Goal: Information Seeking & Learning: Learn about a topic

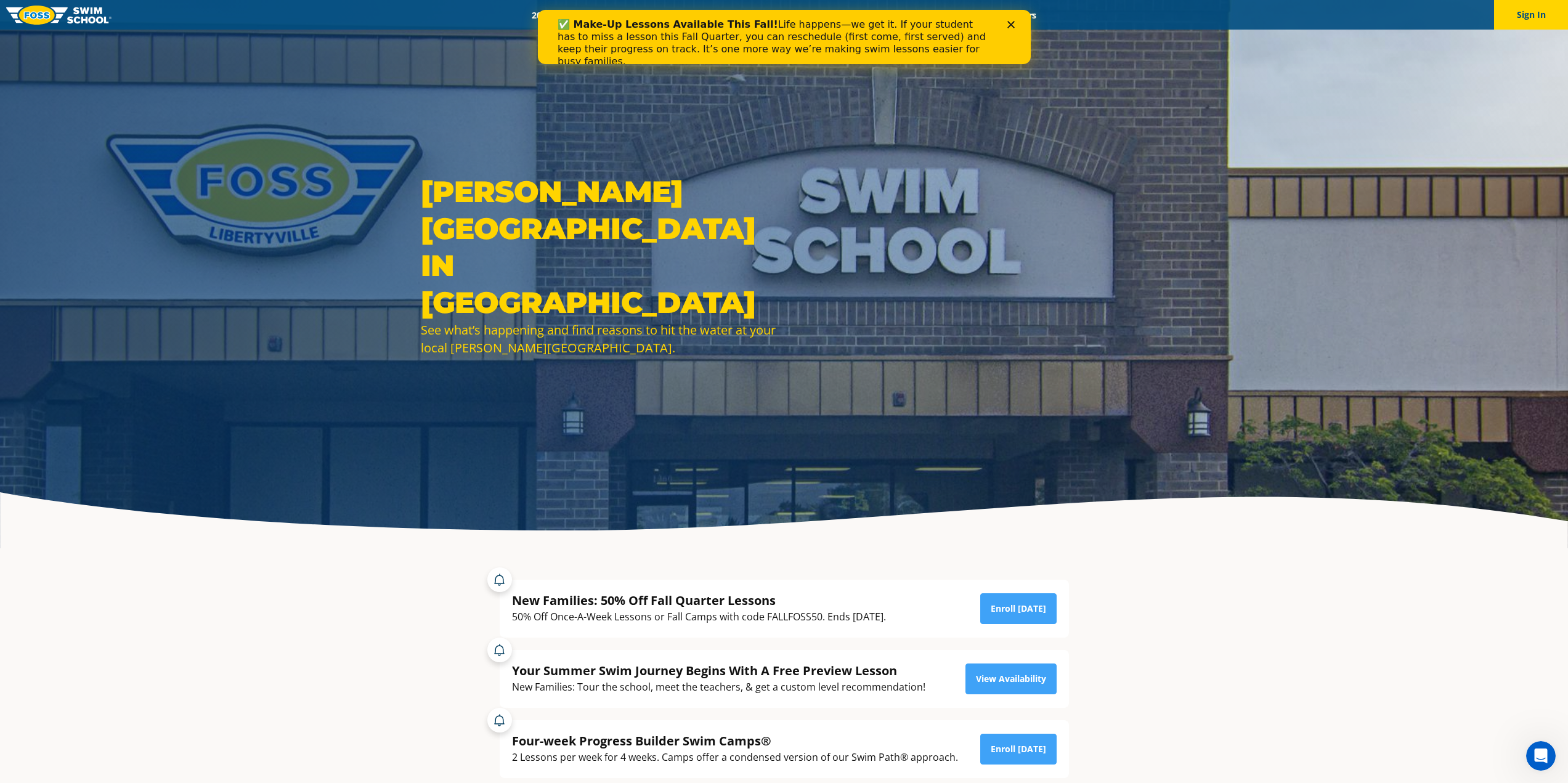
click at [1010, 22] on icon "Close" at bounding box center [1010, 24] width 7 height 7
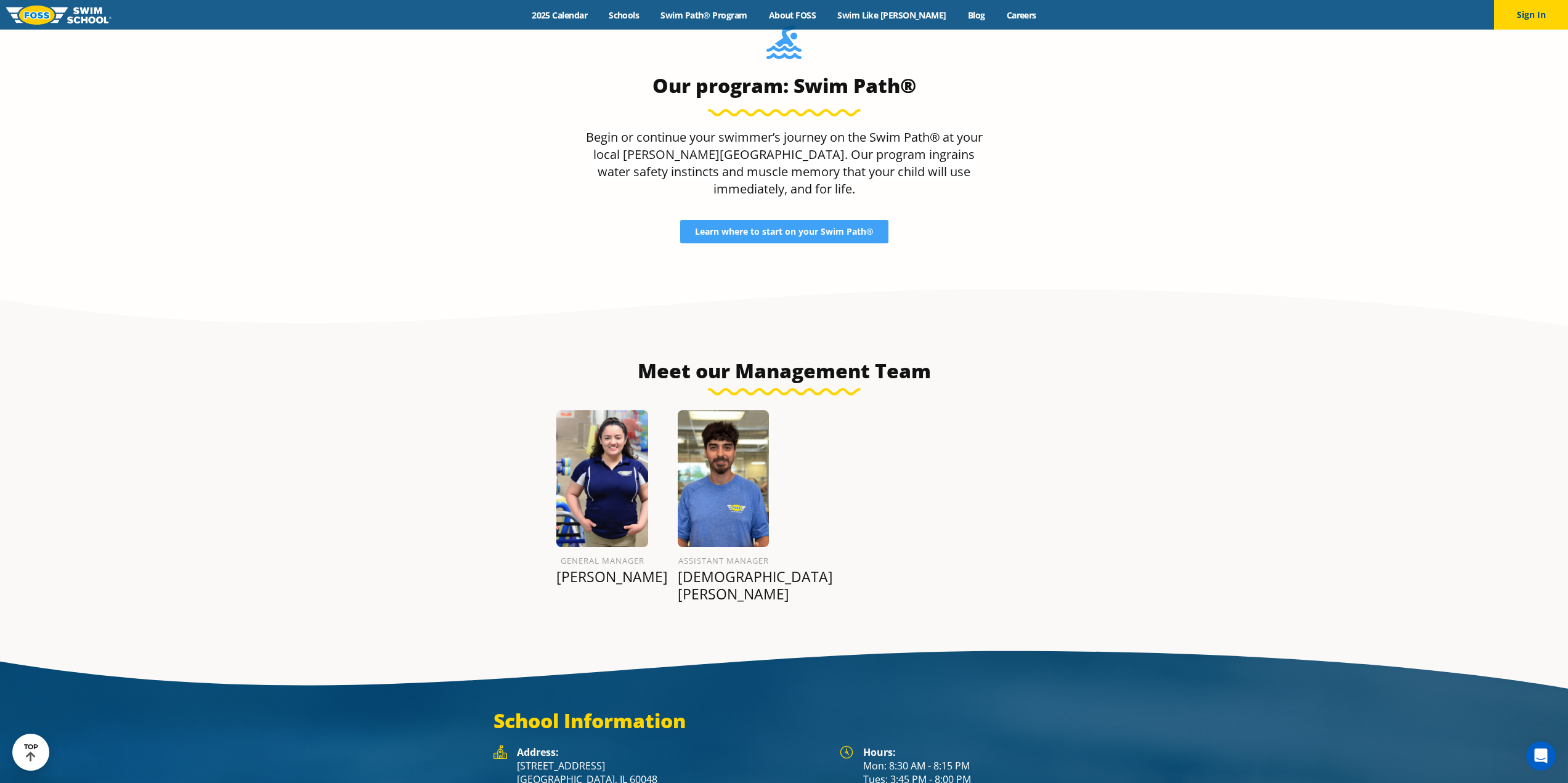
scroll to position [1435, 0]
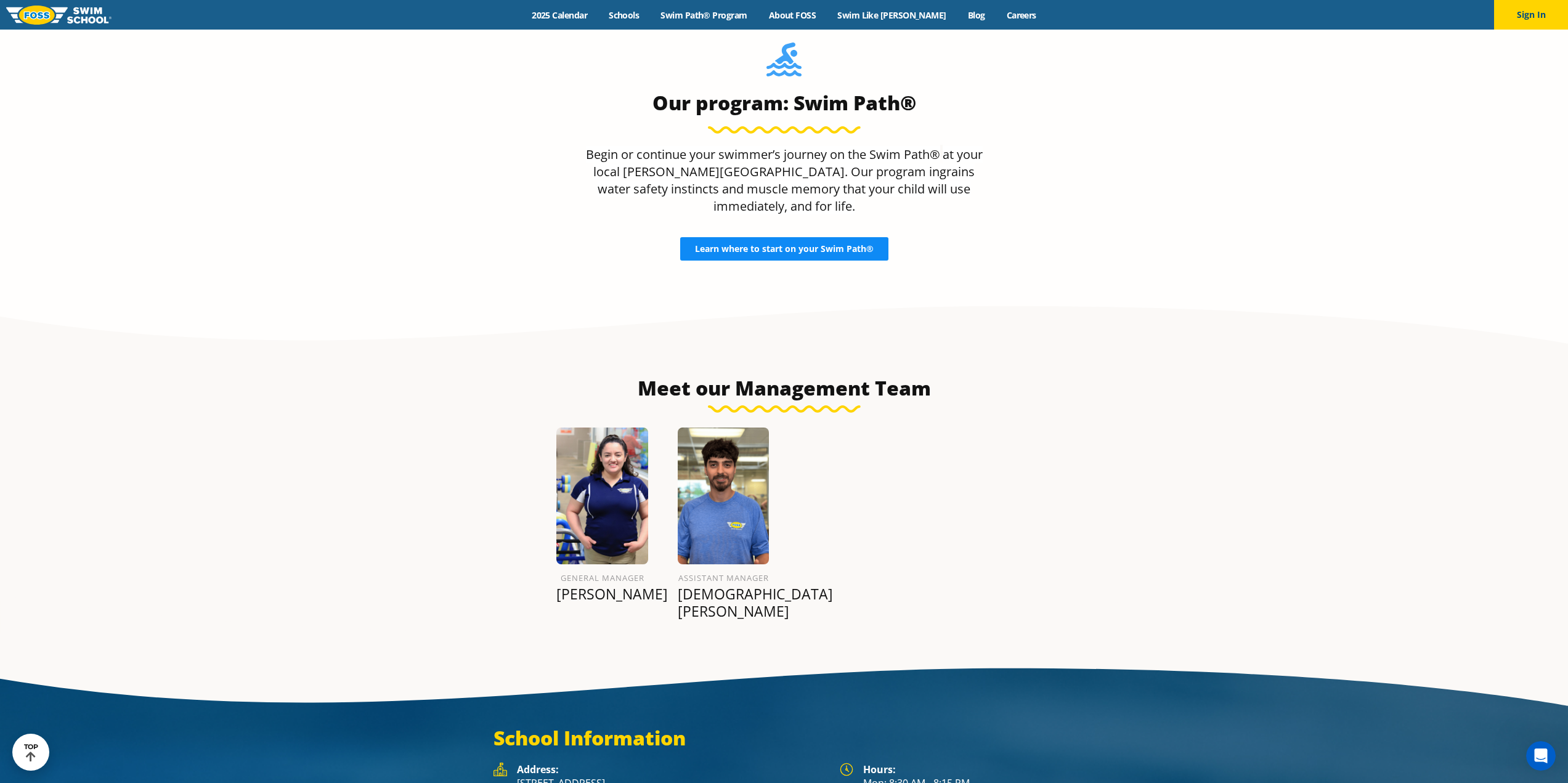
click at [830, 245] on span "Learn where to start on your Swim Path®" at bounding box center [784, 248] width 179 height 8
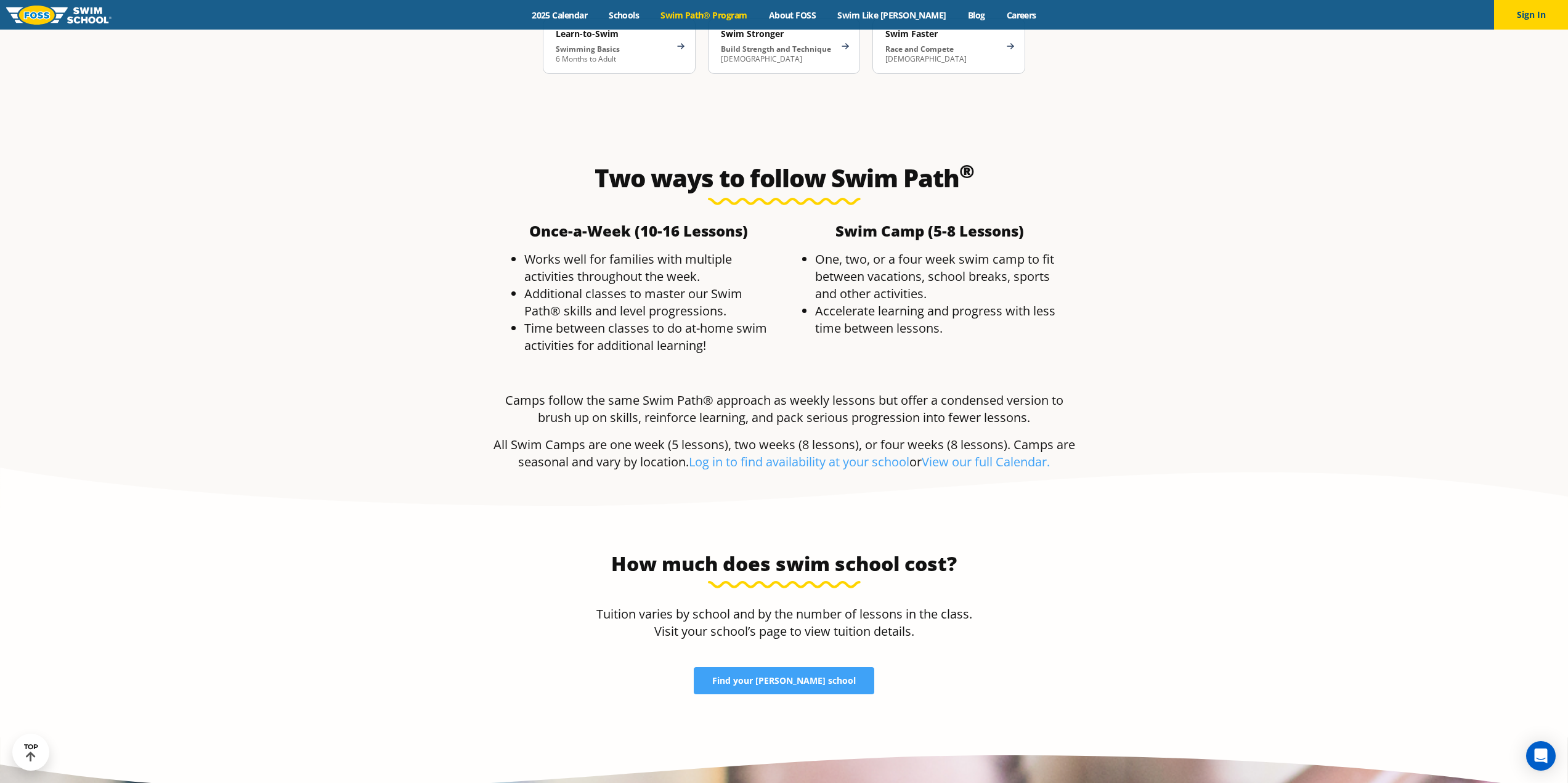
scroll to position [2034, 0]
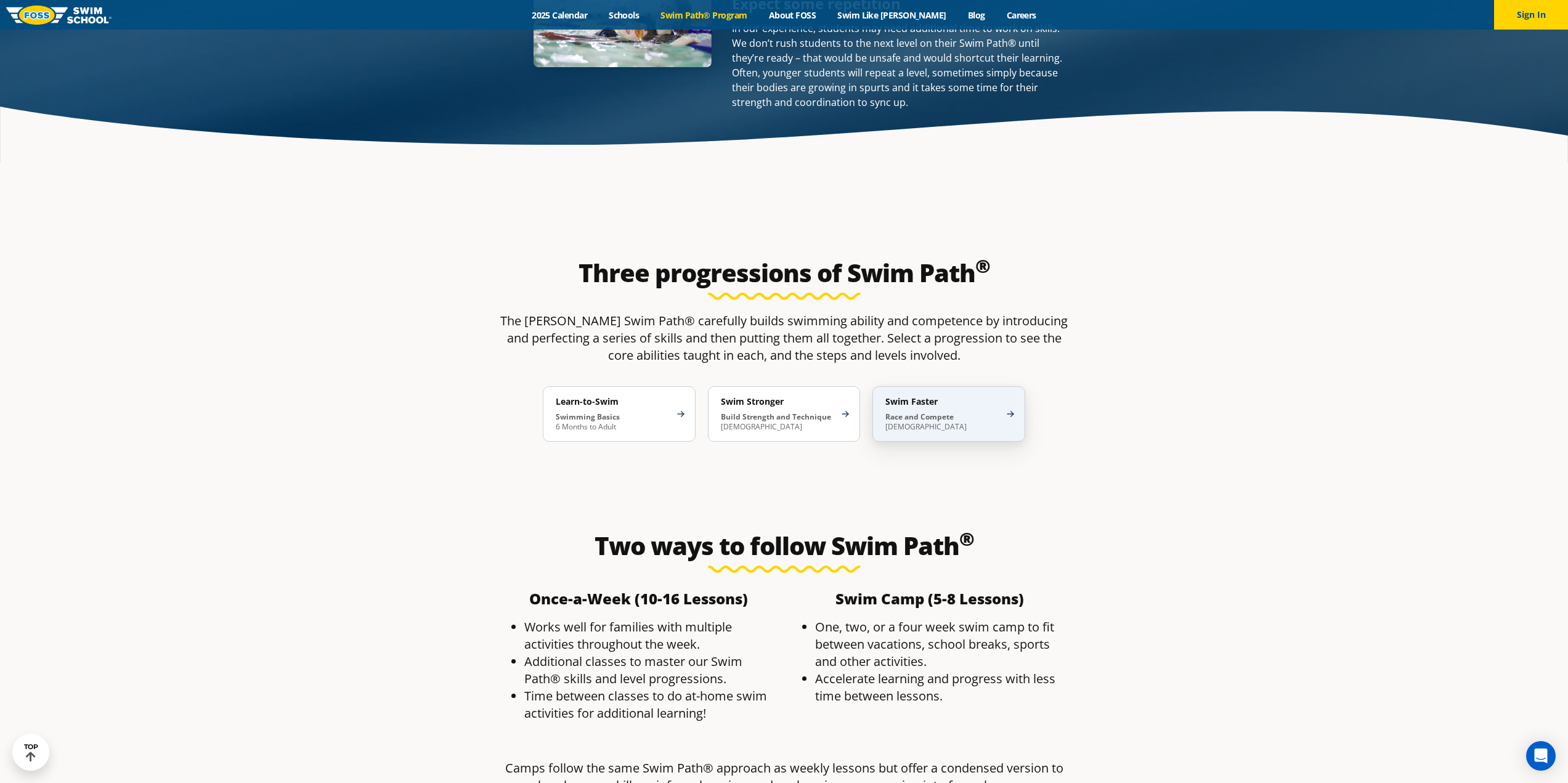
click at [919, 412] on strong "Race and Compete" at bounding box center [919, 417] width 68 height 10
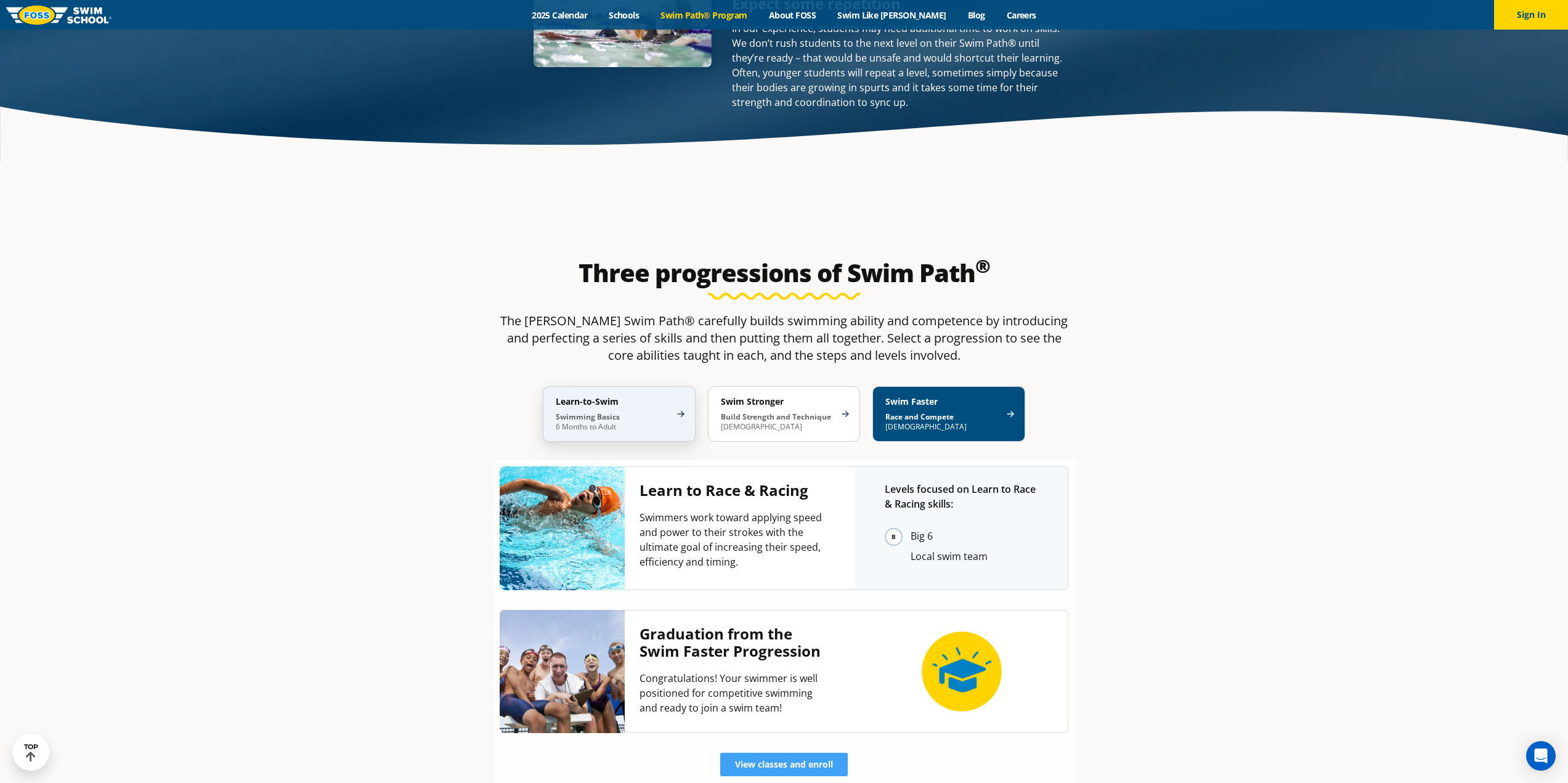
click at [612, 396] on h4 "Learn-to-Swim" at bounding box center [613, 401] width 114 height 11
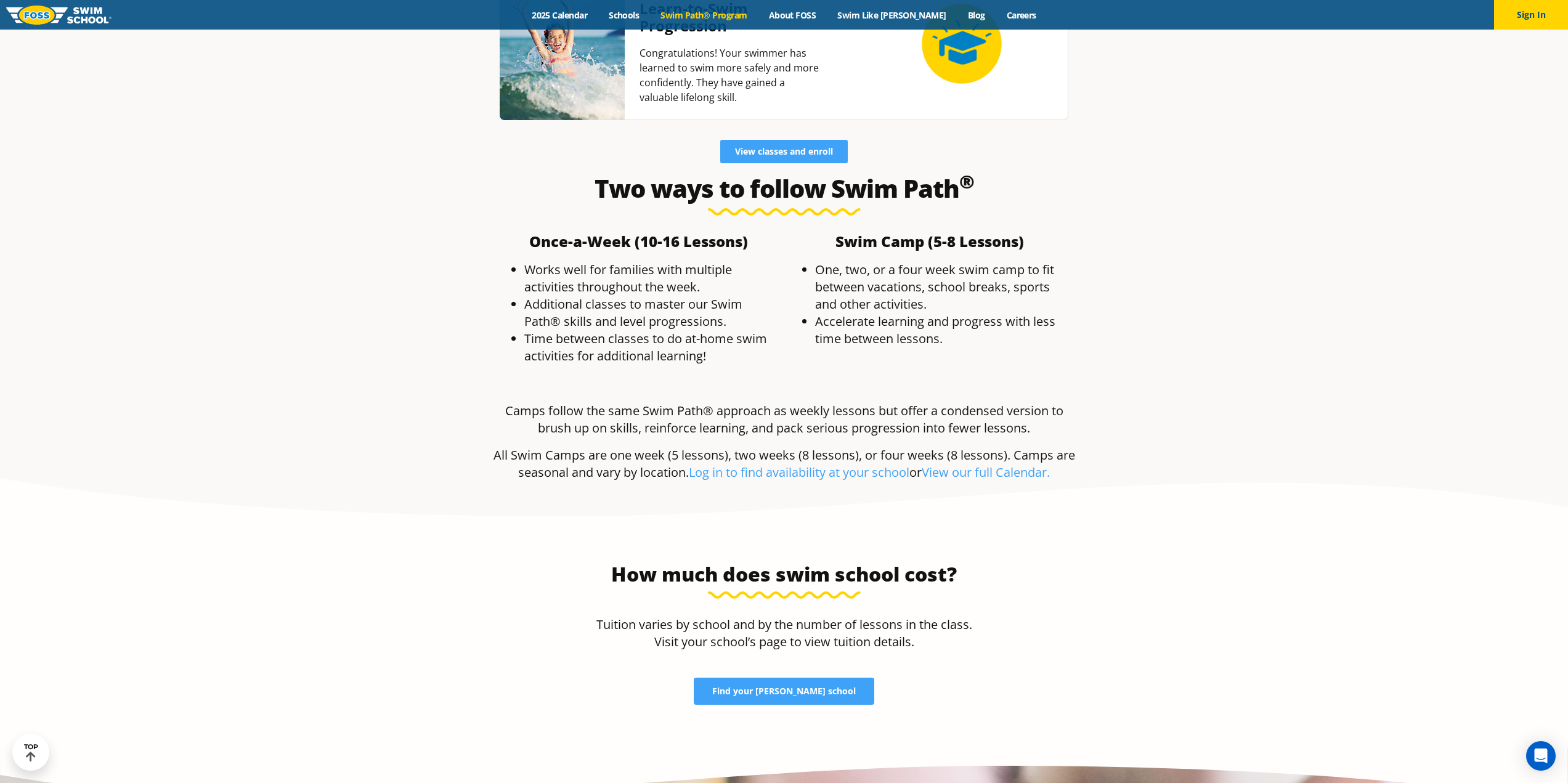
scroll to position [3759, 0]
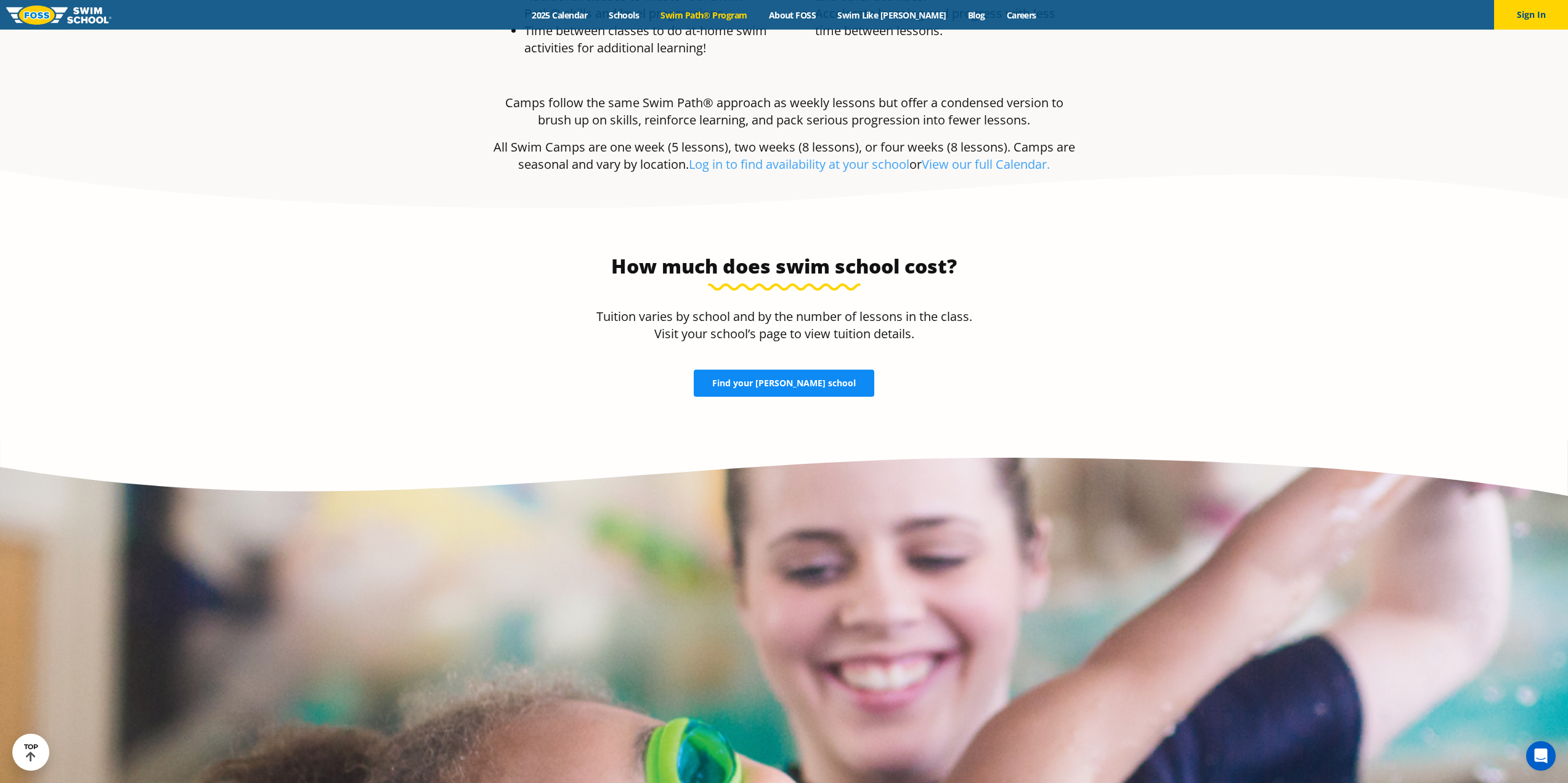
click at [805, 379] on span "Find your FOSS school" at bounding box center [783, 383] width 144 height 8
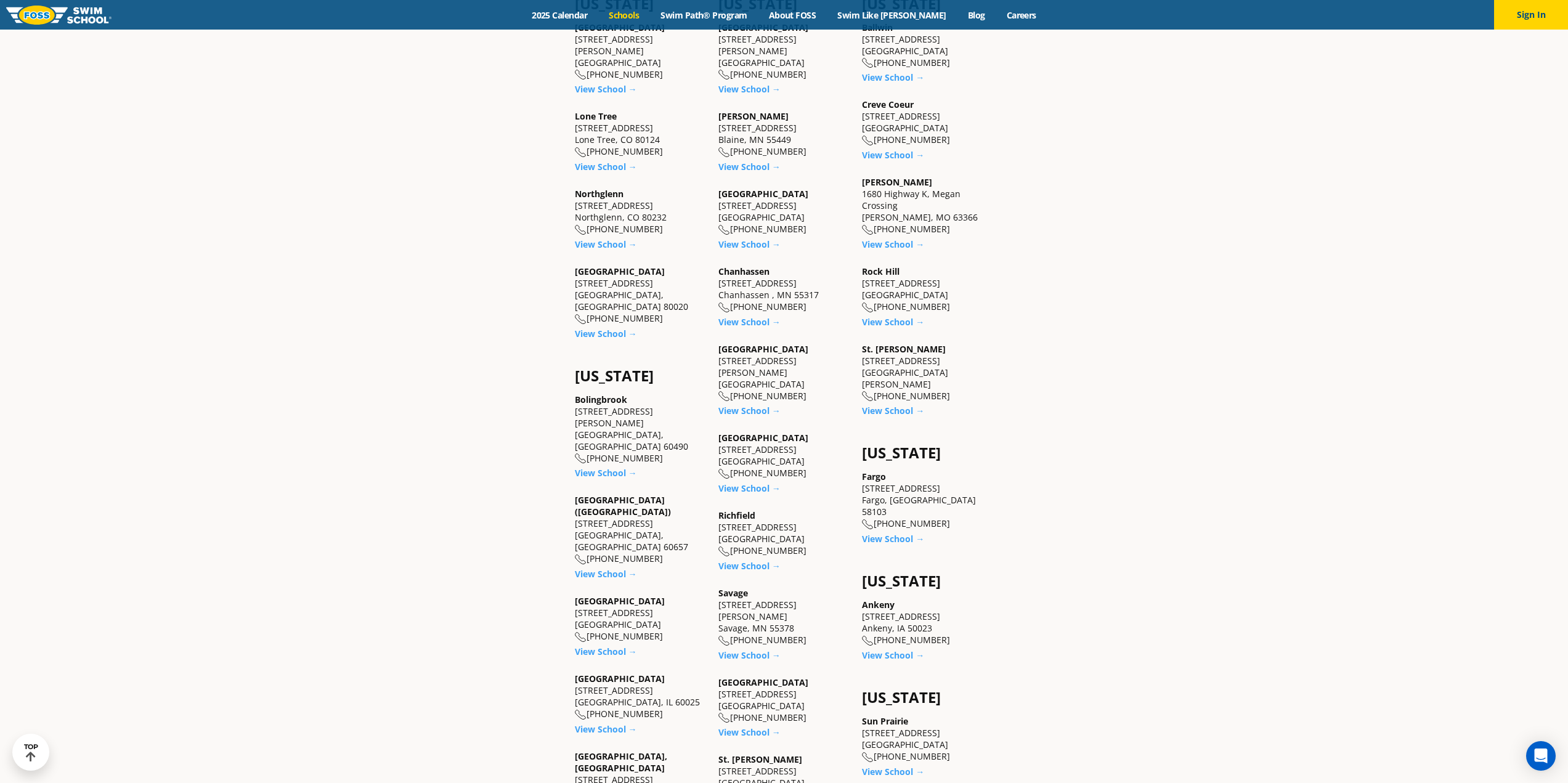
scroll to position [924, 0]
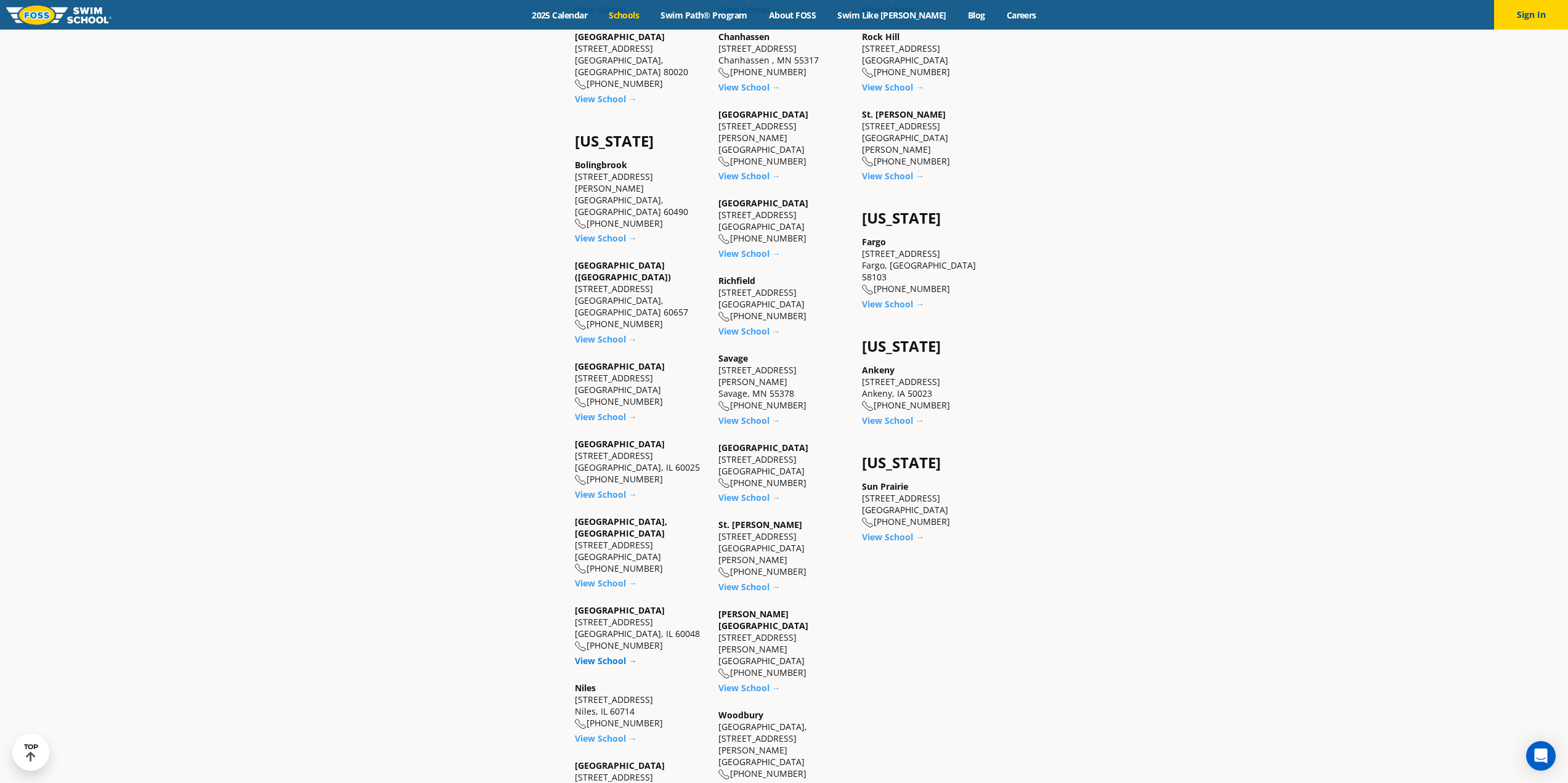
click at [601, 655] on link "View School →" at bounding box center [606, 661] width 62 height 12
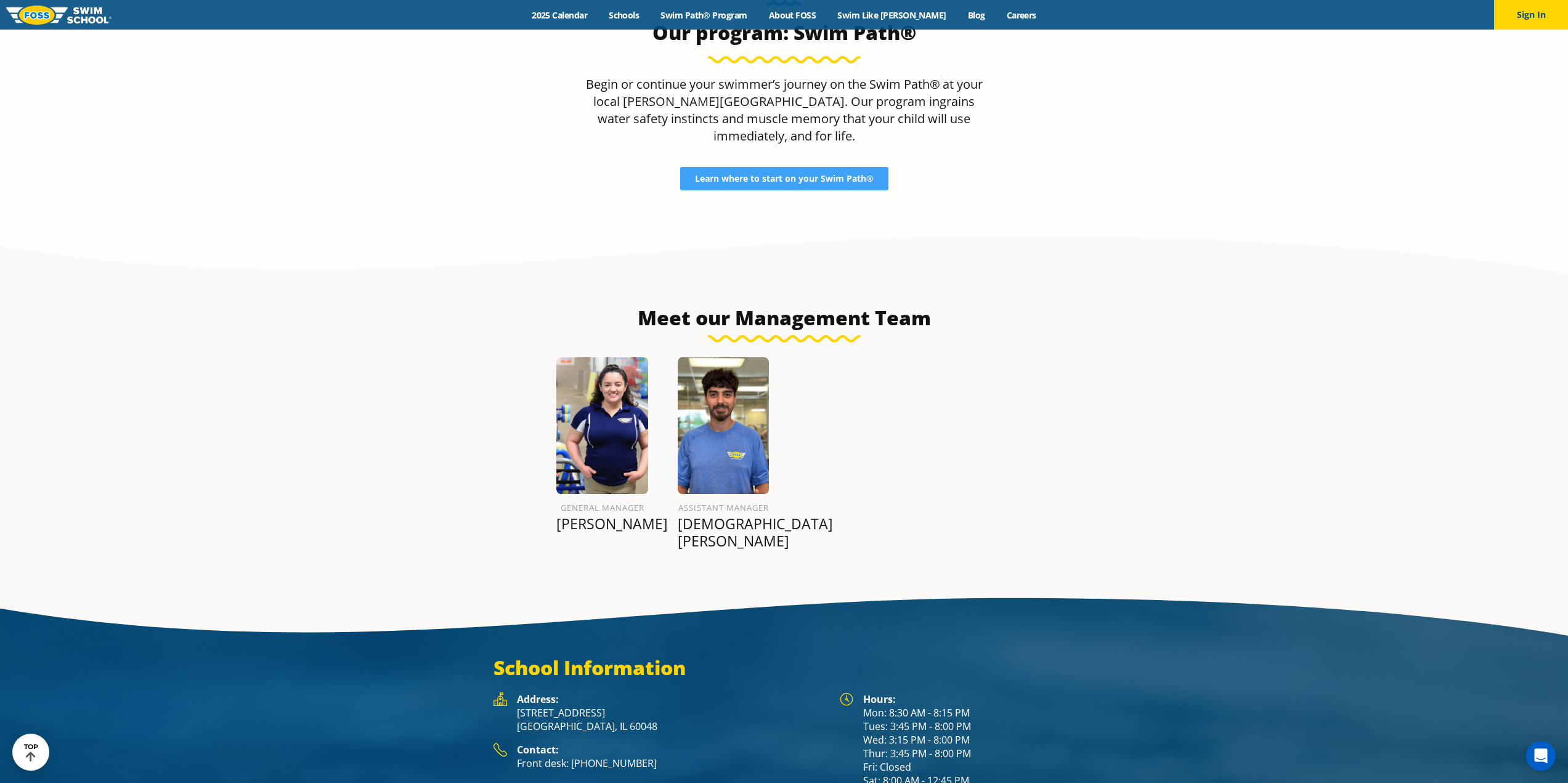
scroll to position [1294, 0]
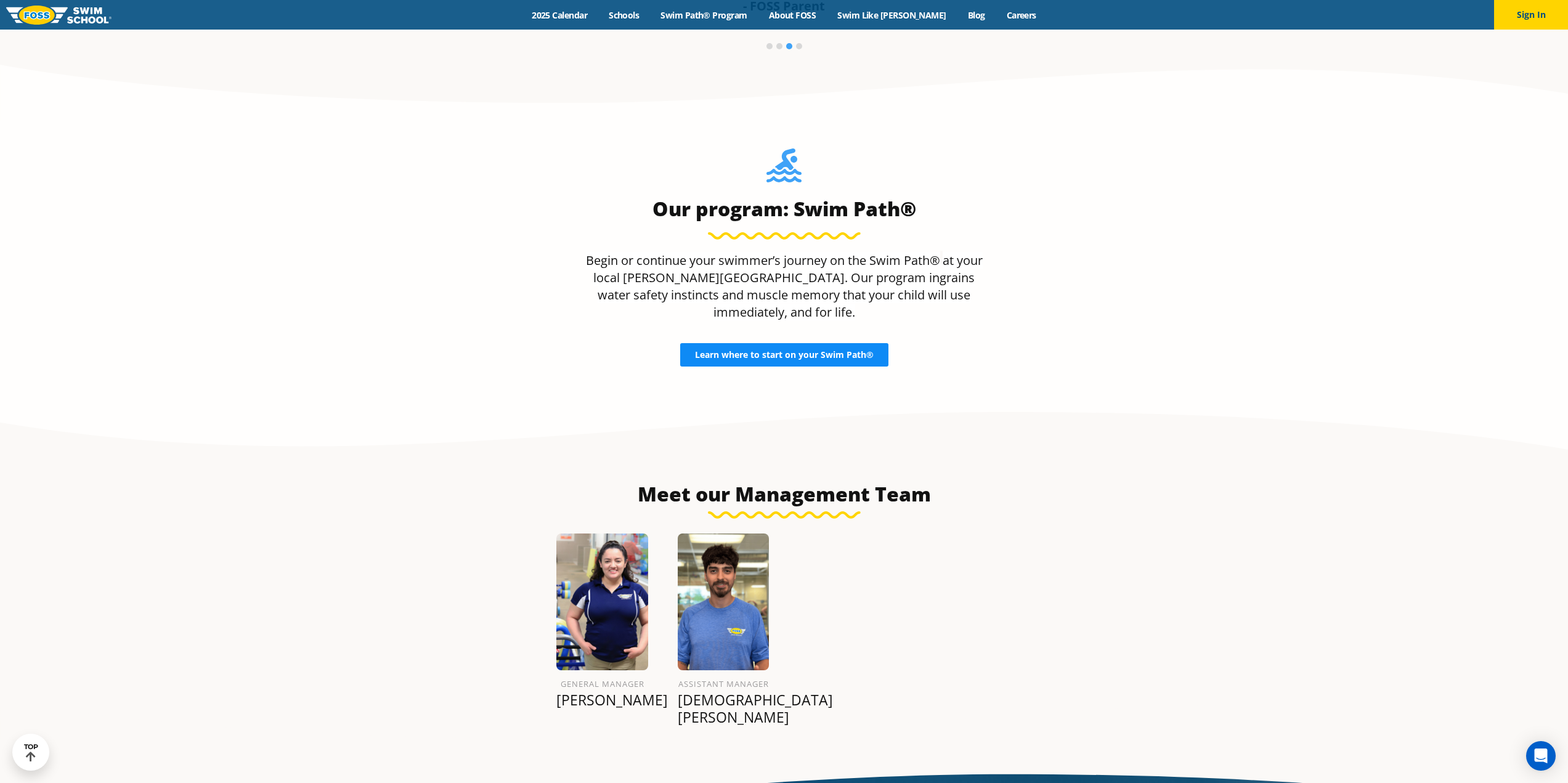
click at [815, 351] on span "Learn where to start on your Swim Path®" at bounding box center [784, 354] width 179 height 8
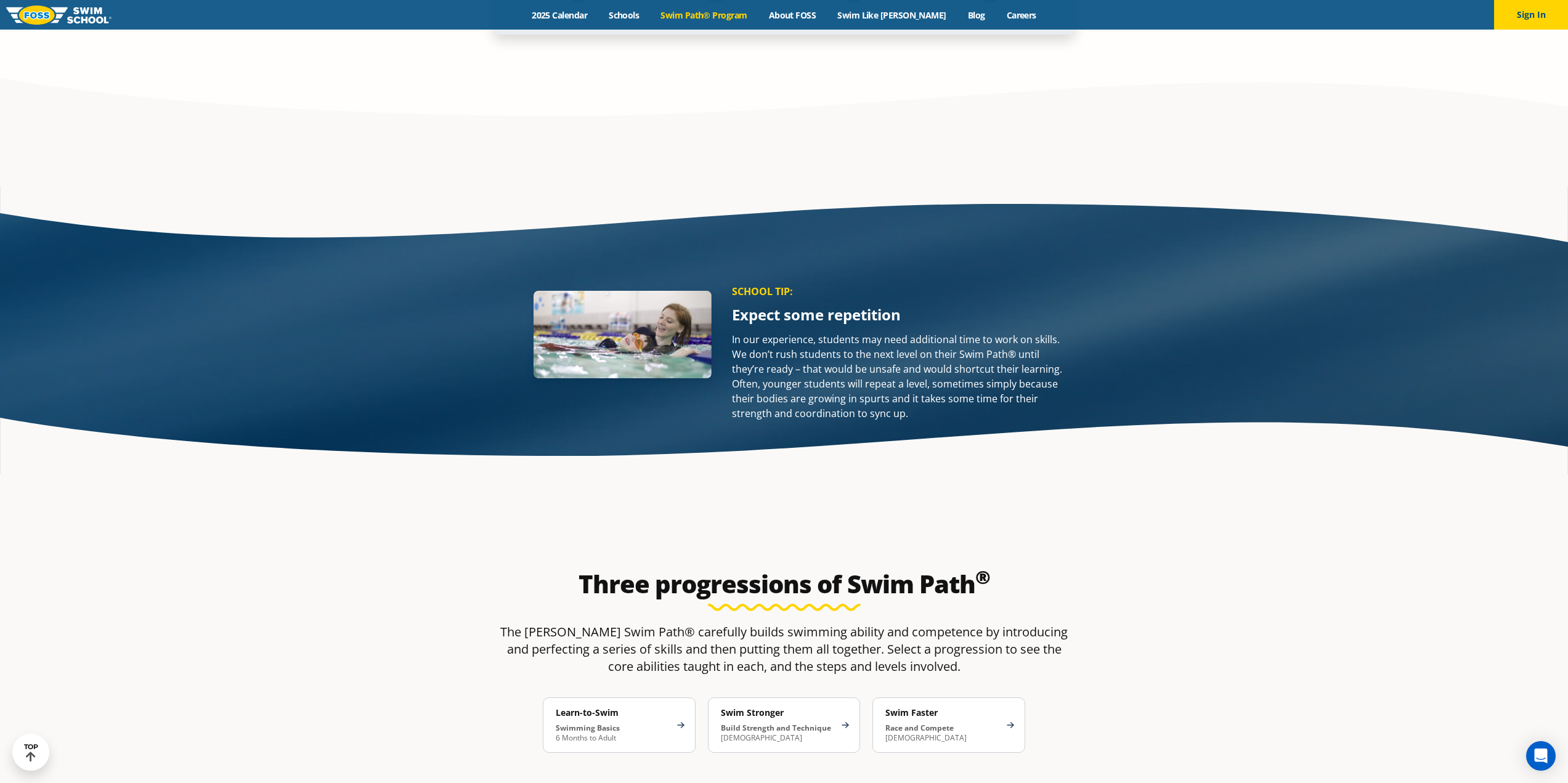
scroll to position [1911, 0]
